Goal: Find specific page/section: Find specific page/section

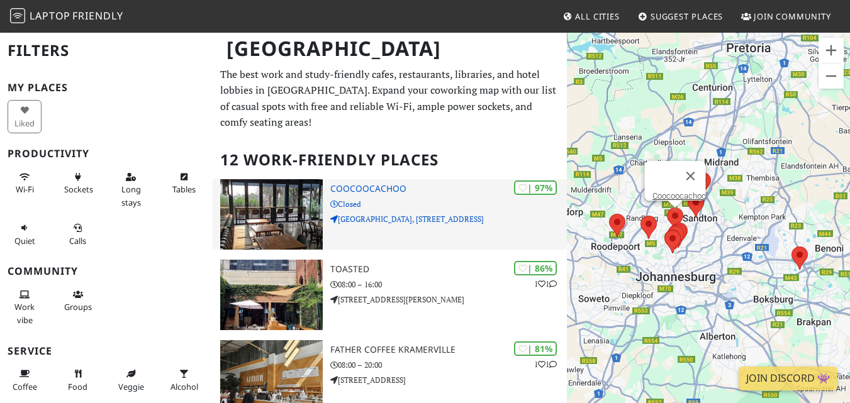
click at [347, 194] on div "| 97% Coocoocachoo Closed Fountain Grove Office Park, 5 2nd Rd" at bounding box center [448, 214] width 236 height 70
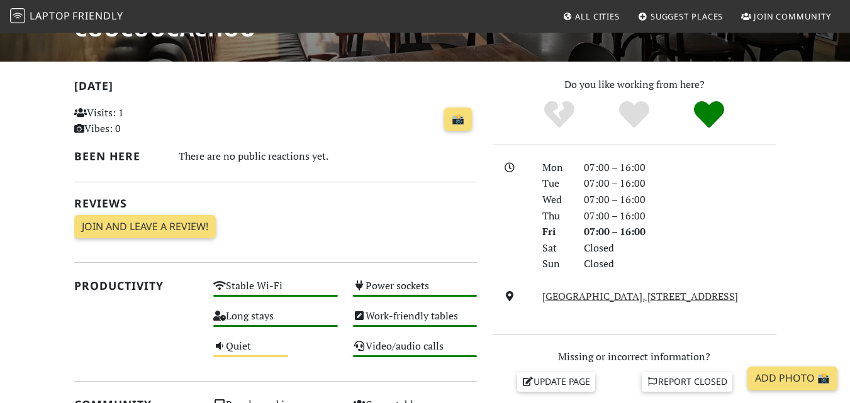
scroll to position [252, 0]
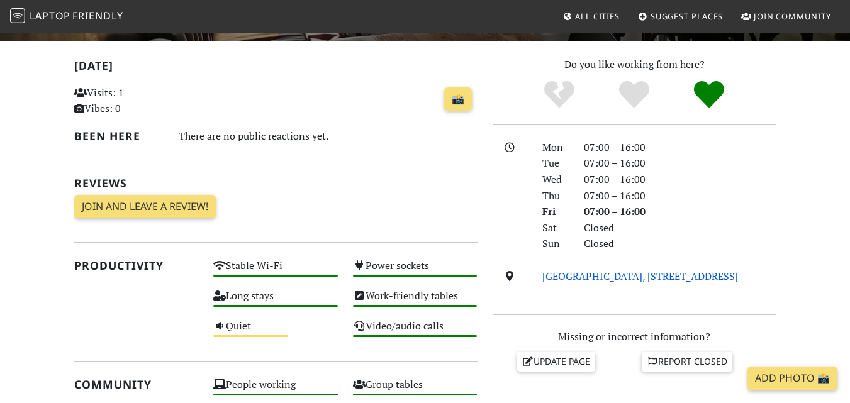
click at [574, 275] on link "Fountain Grove Office Park, 5 2nd Rd, 2196, Johannesburg" at bounding box center [640, 276] width 196 height 14
